Goal: Check status: Check status

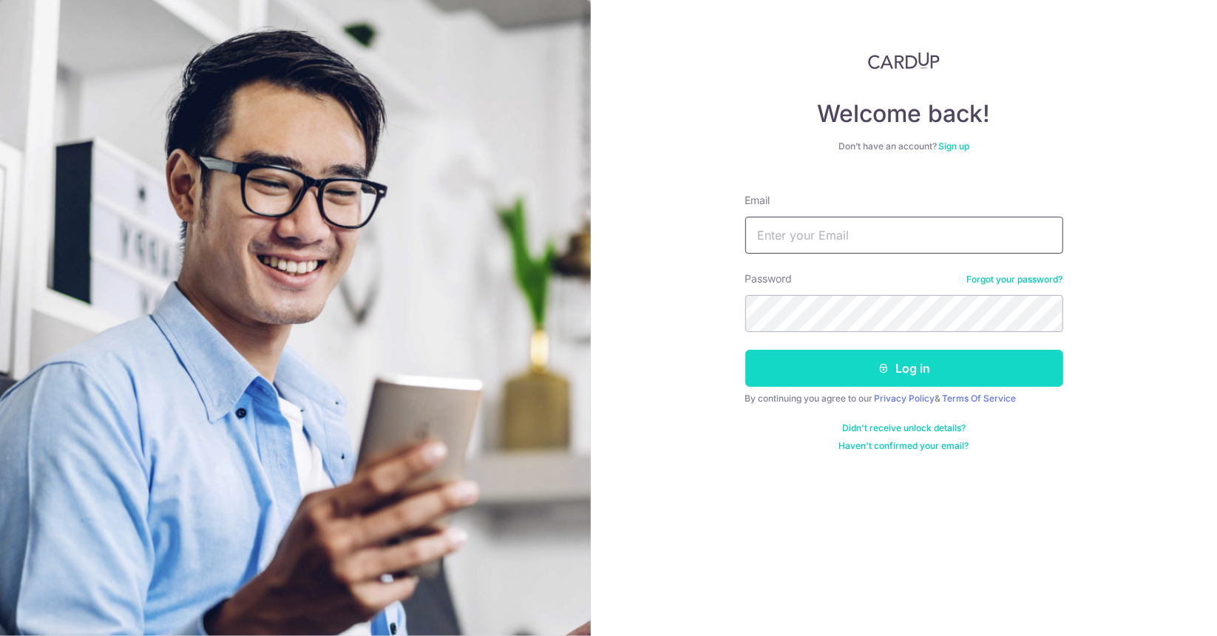
type input "kahsheng@gmail.com"
click at [943, 373] on button "Log in" at bounding box center [904, 368] width 318 height 37
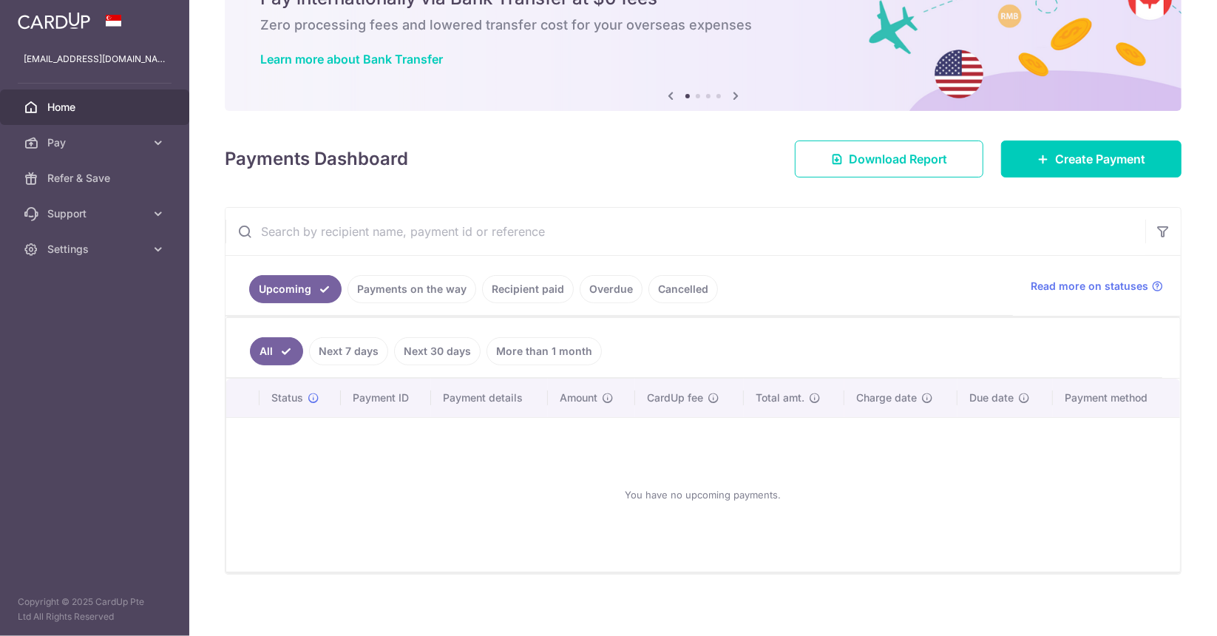
scroll to position [81, 0]
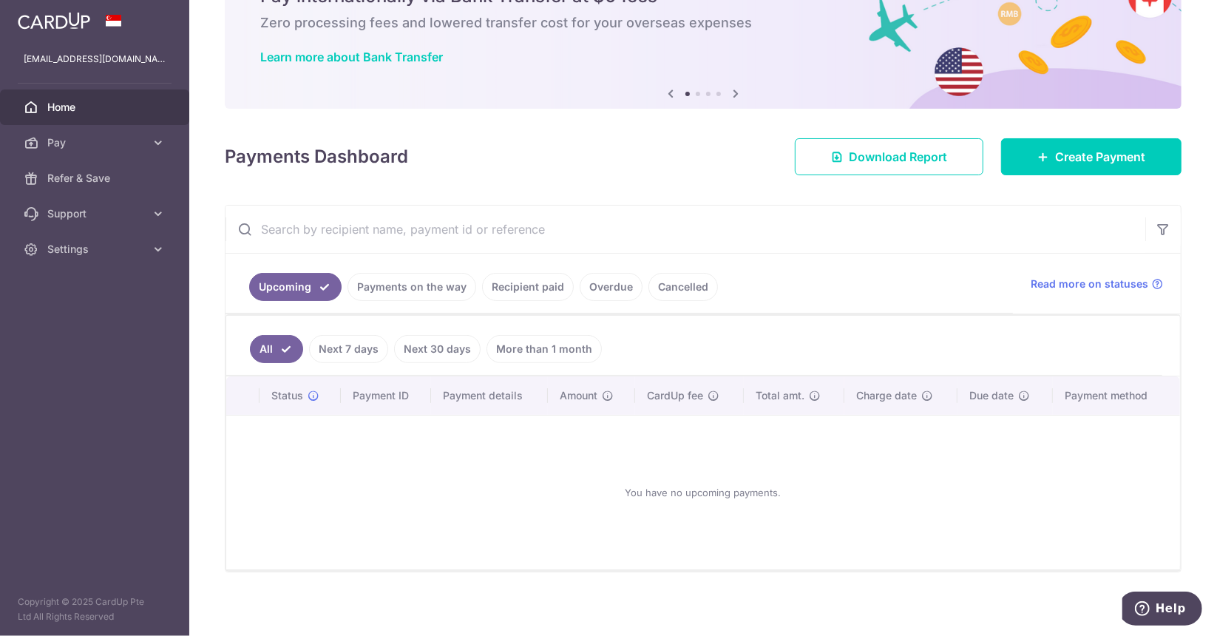
click at [530, 285] on link "Recipient paid" at bounding box center [528, 287] width 92 height 28
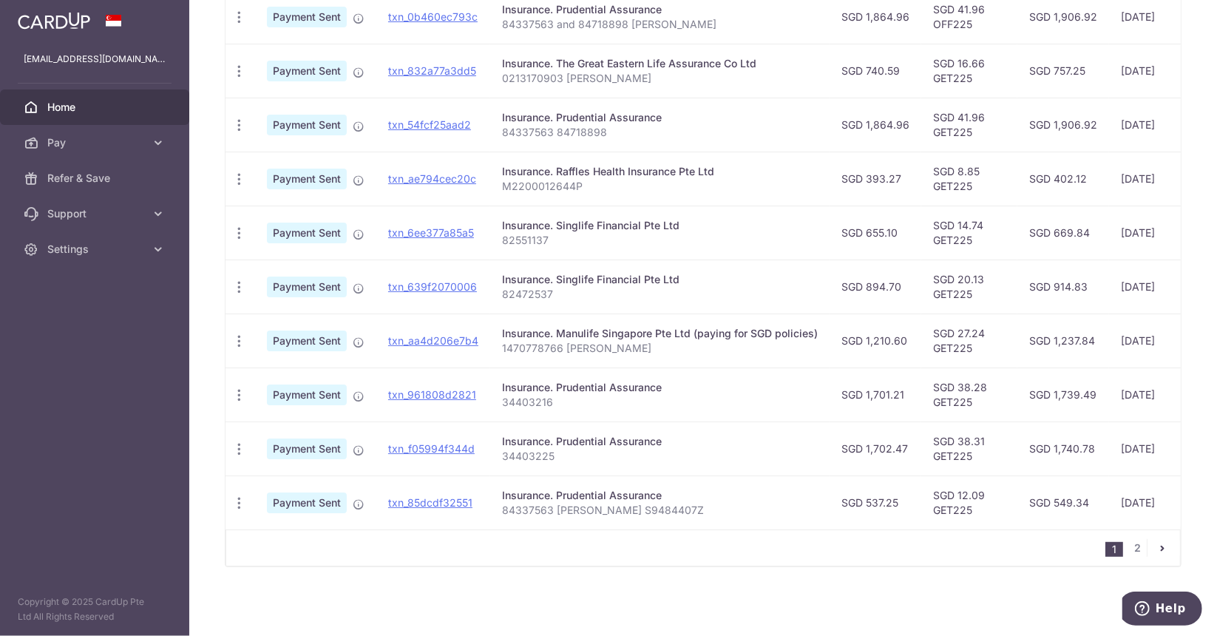
scroll to position [296, 0]
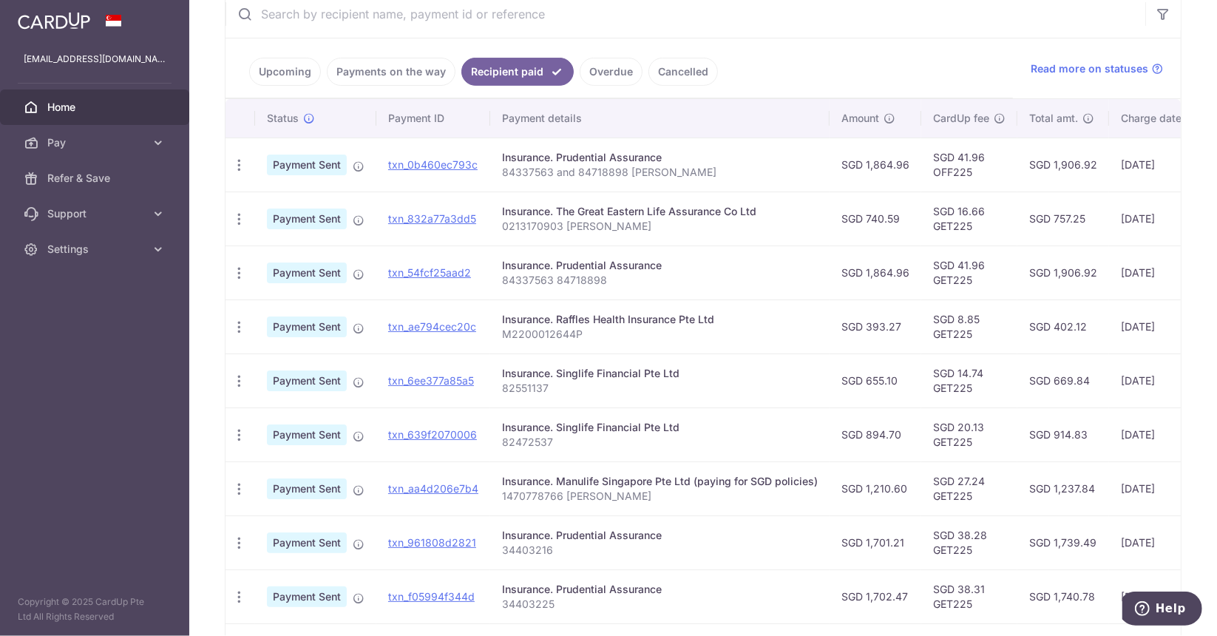
drag, startPoint x: 878, startPoint y: 155, endPoint x: 887, endPoint y: 157, distance: 9.1
click at [887, 157] on td "SGD 1,864.96" at bounding box center [876, 165] width 92 height 54
drag, startPoint x: 876, startPoint y: 270, endPoint x: 900, endPoint y: 274, distance: 24.1
click at [898, 274] on td "SGD 1,864.96" at bounding box center [876, 272] width 92 height 54
click at [900, 274] on td "SGD 1,864.96" at bounding box center [876, 272] width 92 height 54
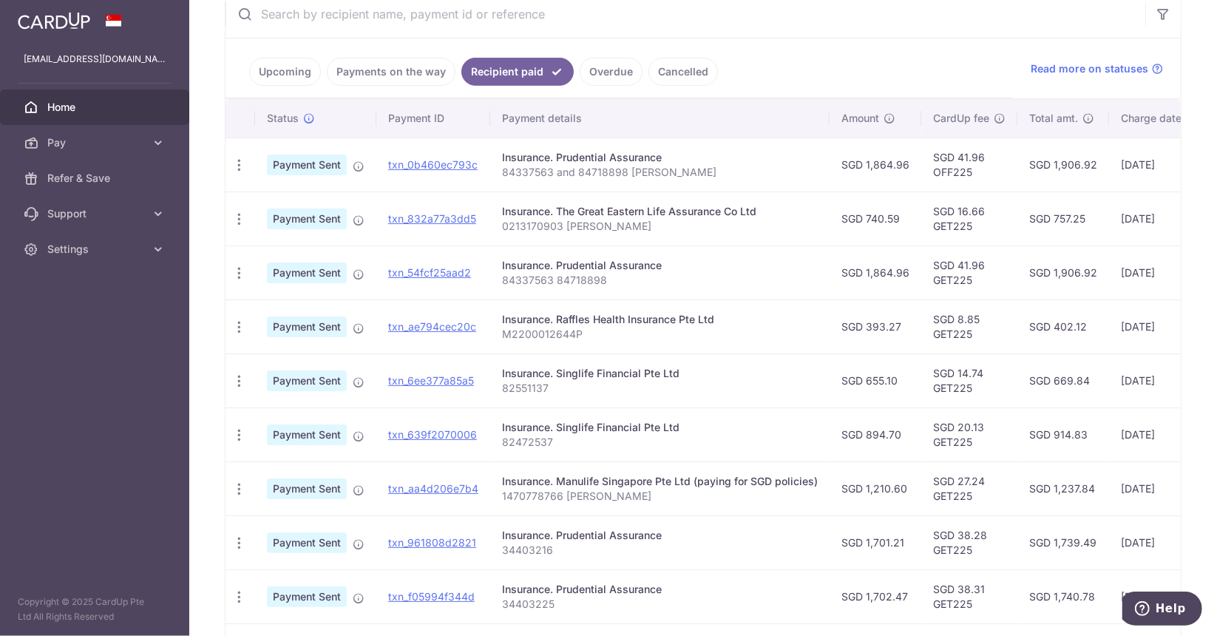
drag, startPoint x: 595, startPoint y: 371, endPoint x: 665, endPoint y: 365, distance: 70.6
click at [665, 366] on div "Insurance. Singlife Financial Pte Ltd" at bounding box center [660, 373] width 316 height 15
click at [678, 366] on div "Insurance. Singlife Financial Pte Ltd" at bounding box center [660, 373] width 316 height 15
click at [439, 165] on link "txn_0b460ec793c" at bounding box center [432, 164] width 89 height 13
click at [242, 163] on icon "button" at bounding box center [239, 165] width 16 height 16
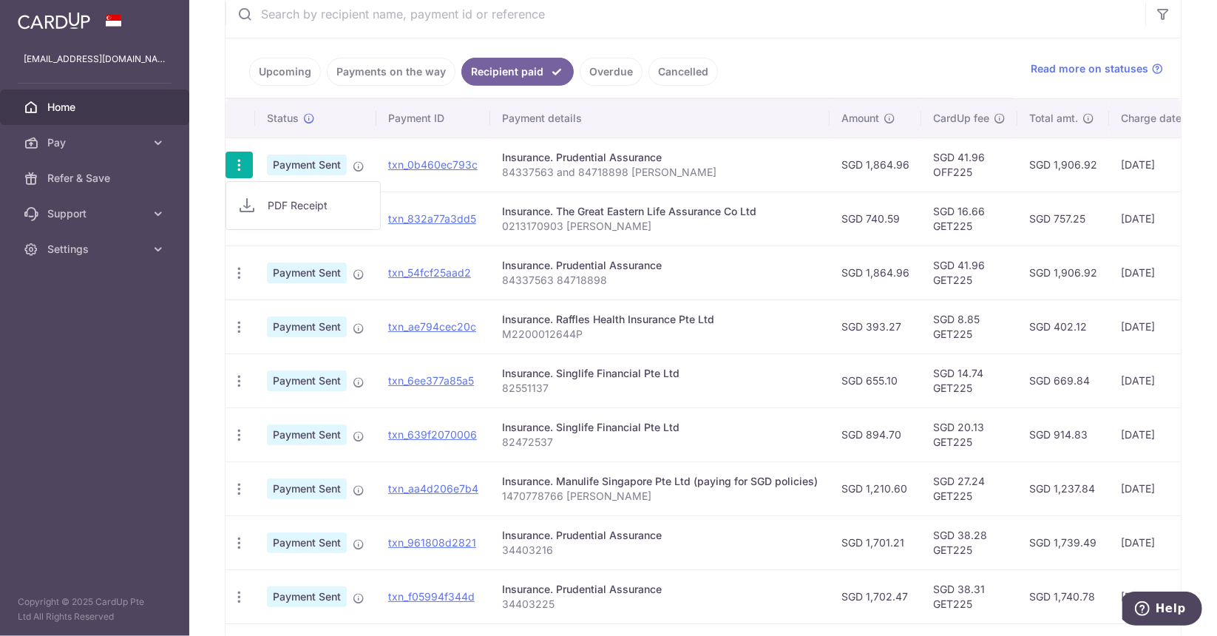
click at [950, 192] on td "SGD 16.66 GET225" at bounding box center [969, 219] width 96 height 54
click at [237, 172] on div "PDF Receipt" at bounding box center [239, 165] width 27 height 27
click at [241, 166] on icon "button" at bounding box center [239, 165] width 16 height 16
click at [262, 201] on link "PDF Receipt" at bounding box center [303, 205] width 154 height 35
